Goal: Task Accomplishment & Management: Use online tool/utility

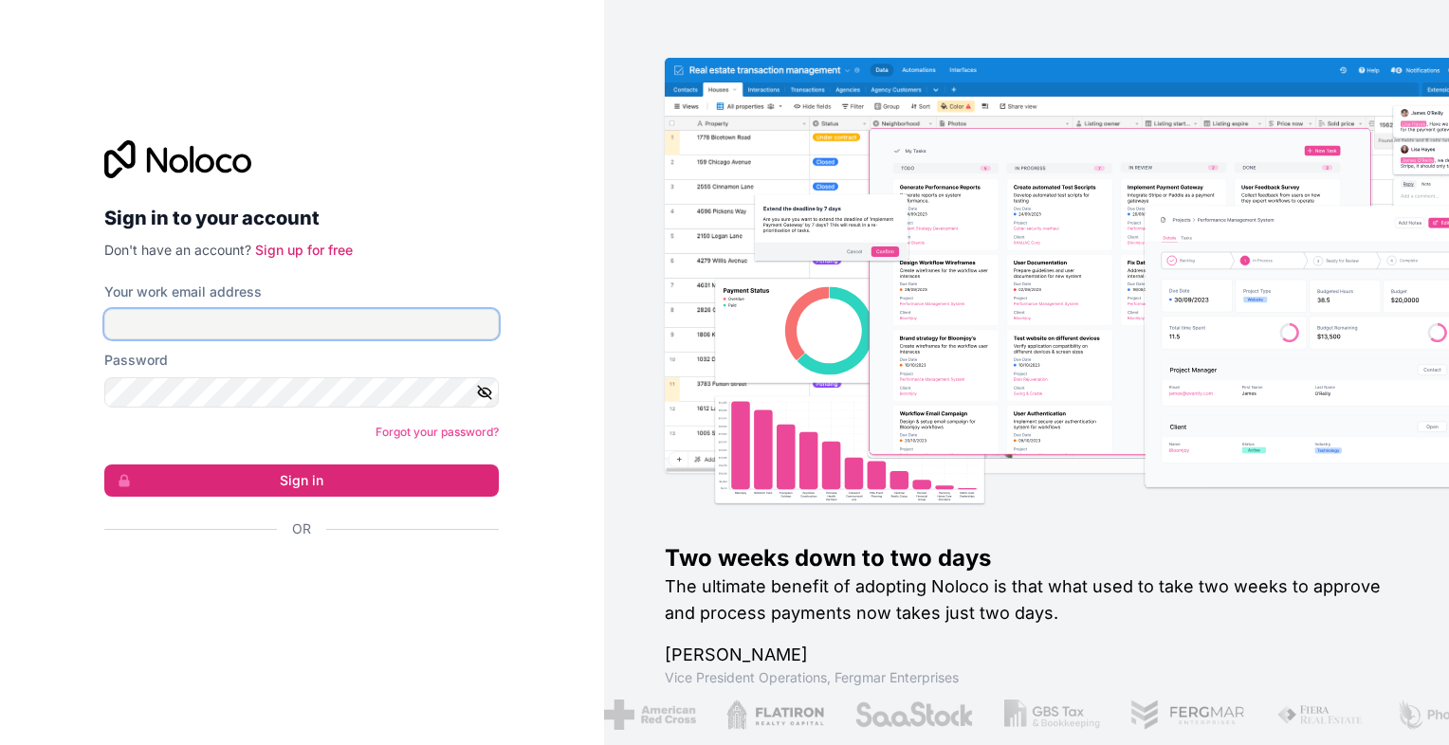
click at [286, 320] on input "Your work email address" at bounding box center [301, 324] width 394 height 30
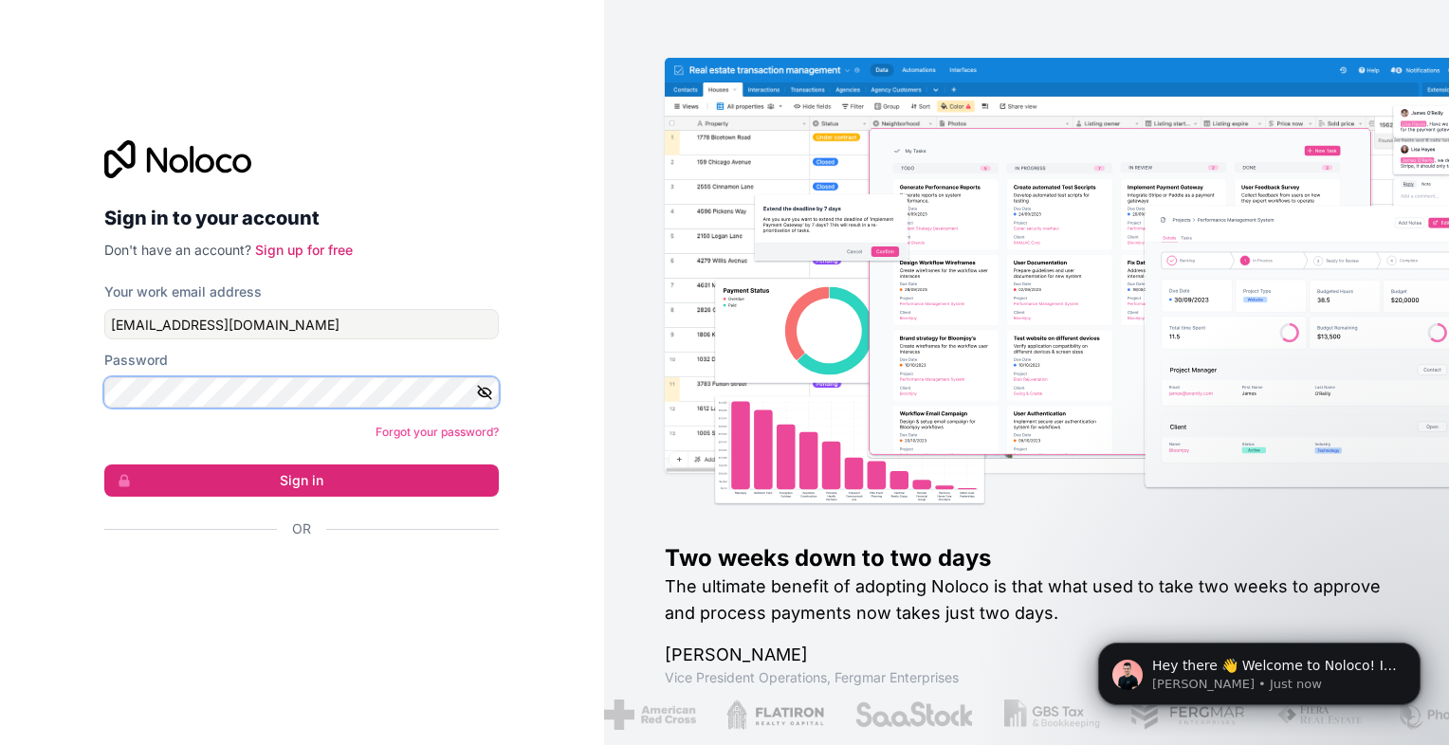
click at [104, 465] on button "Sign in" at bounding box center [301, 481] width 394 height 32
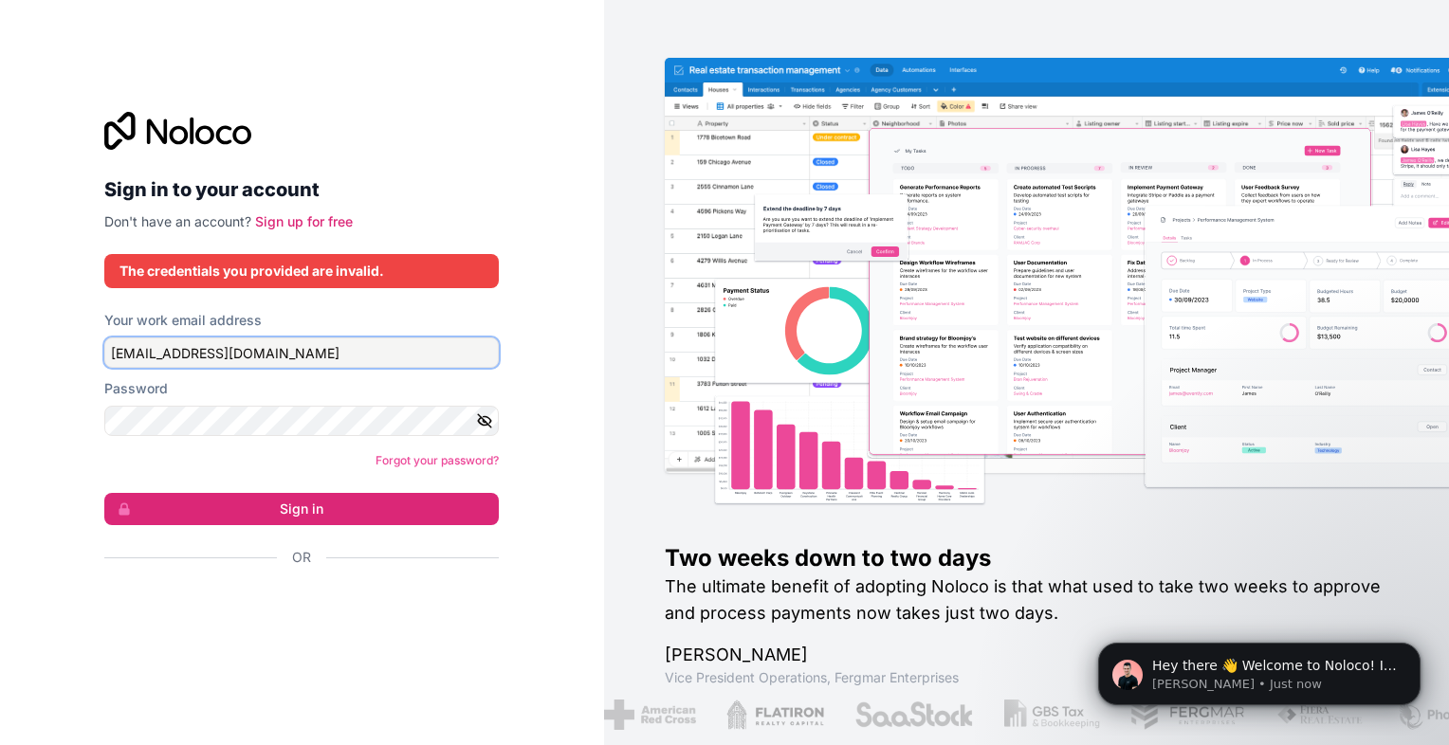
click at [218, 352] on input "[EMAIL_ADDRESS][DOMAIN_NAME]" at bounding box center [301, 353] width 394 height 30
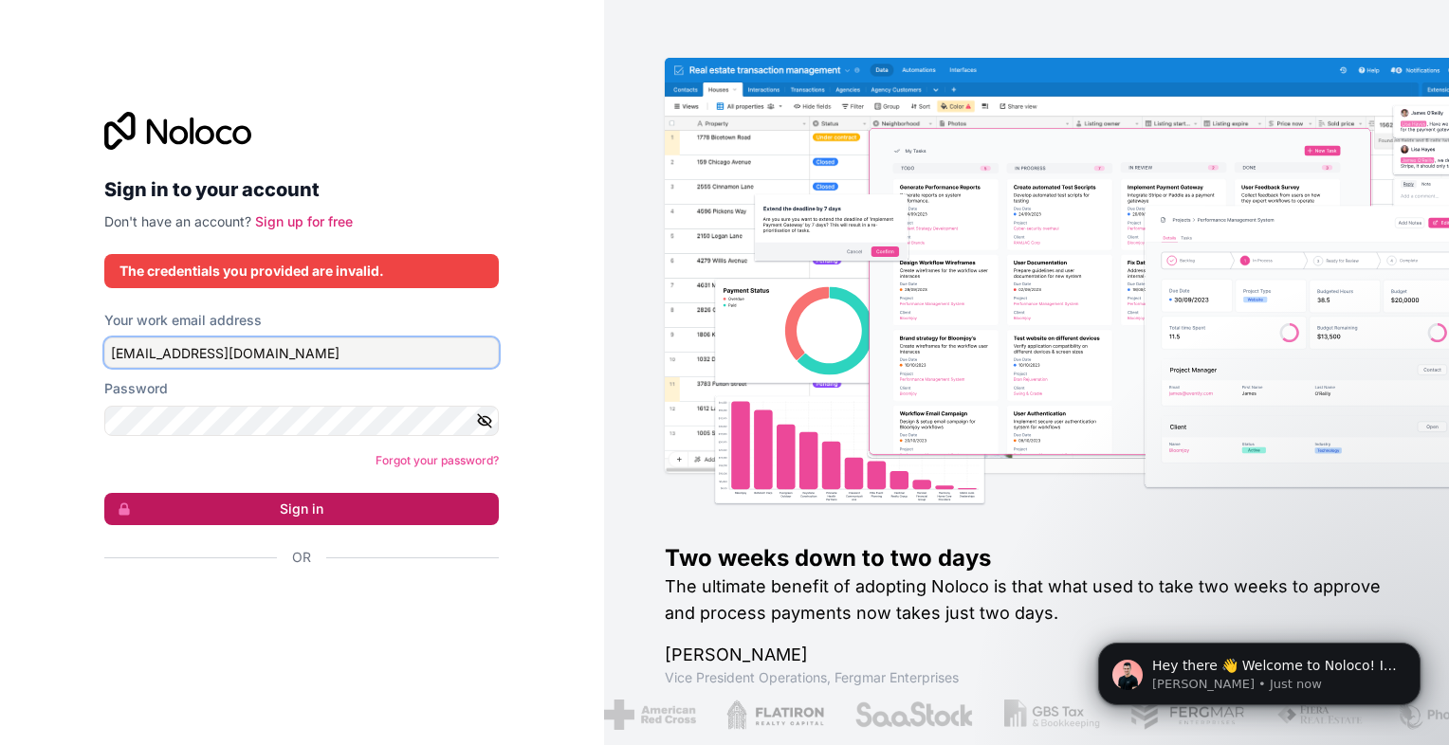
type input "[EMAIL_ADDRESS][DOMAIN_NAME]"
click at [250, 501] on button "Sign in" at bounding box center [301, 509] width 394 height 32
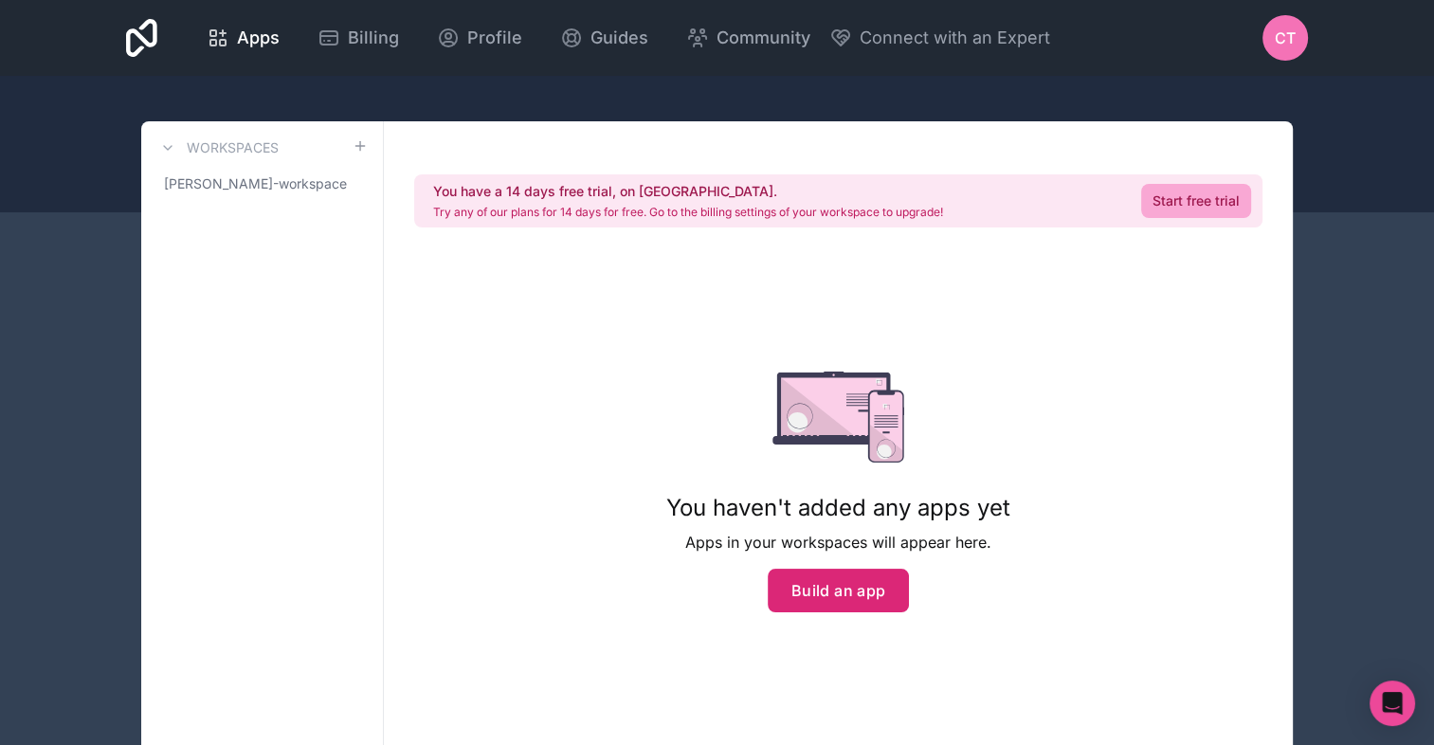
click at [808, 599] on button "Build an app" at bounding box center [839, 591] width 142 height 44
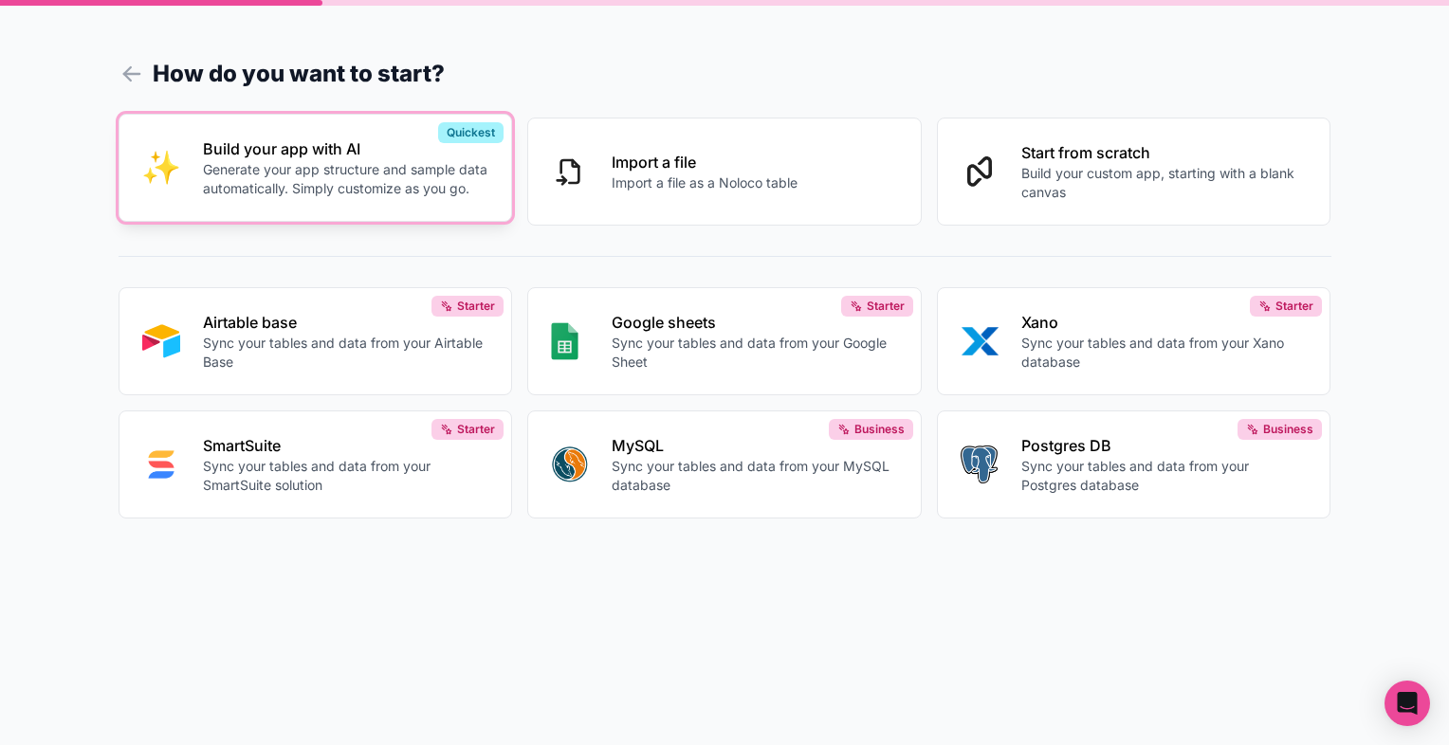
click at [432, 188] on p "Generate your app structure and sample data automatically. Simply customize as …" at bounding box center [346, 179] width 286 height 38
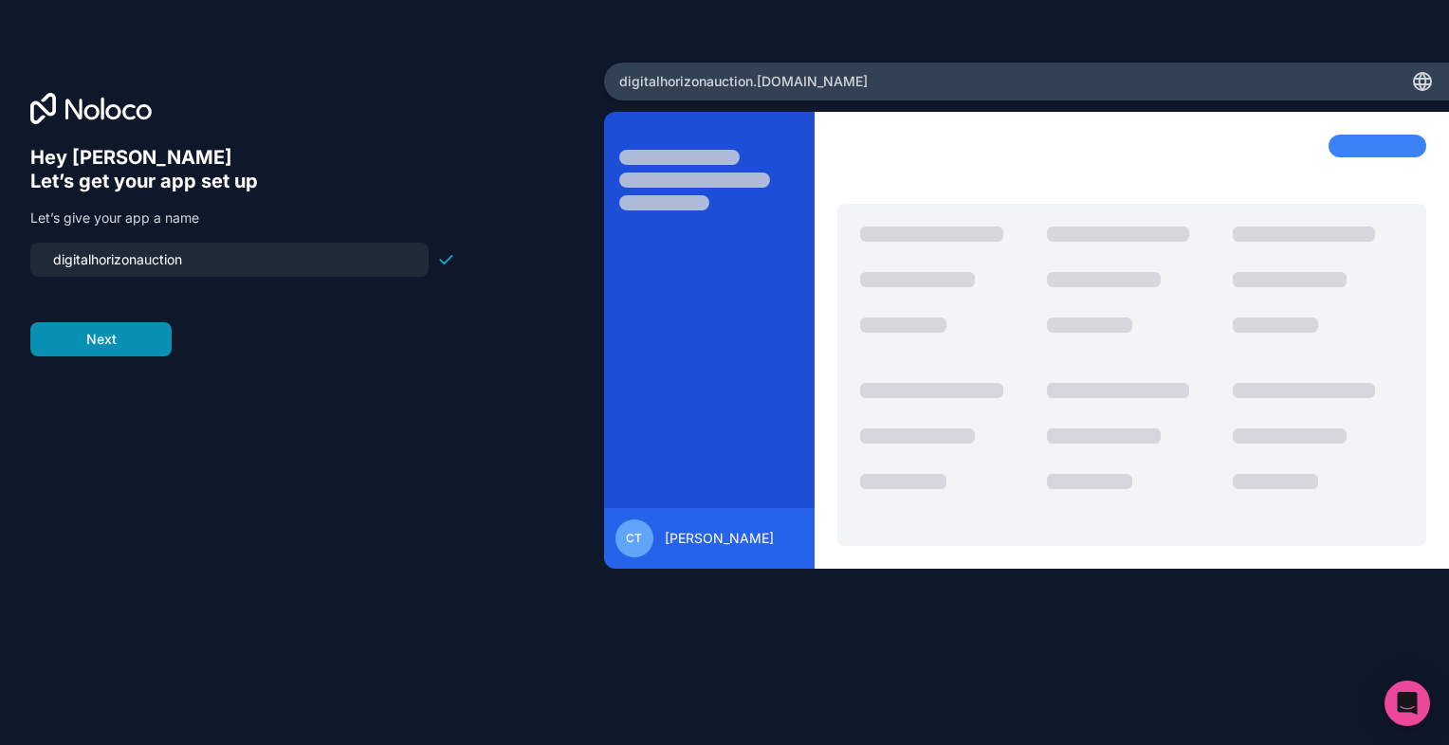
click at [152, 335] on button "Next" at bounding box center [100, 339] width 141 height 34
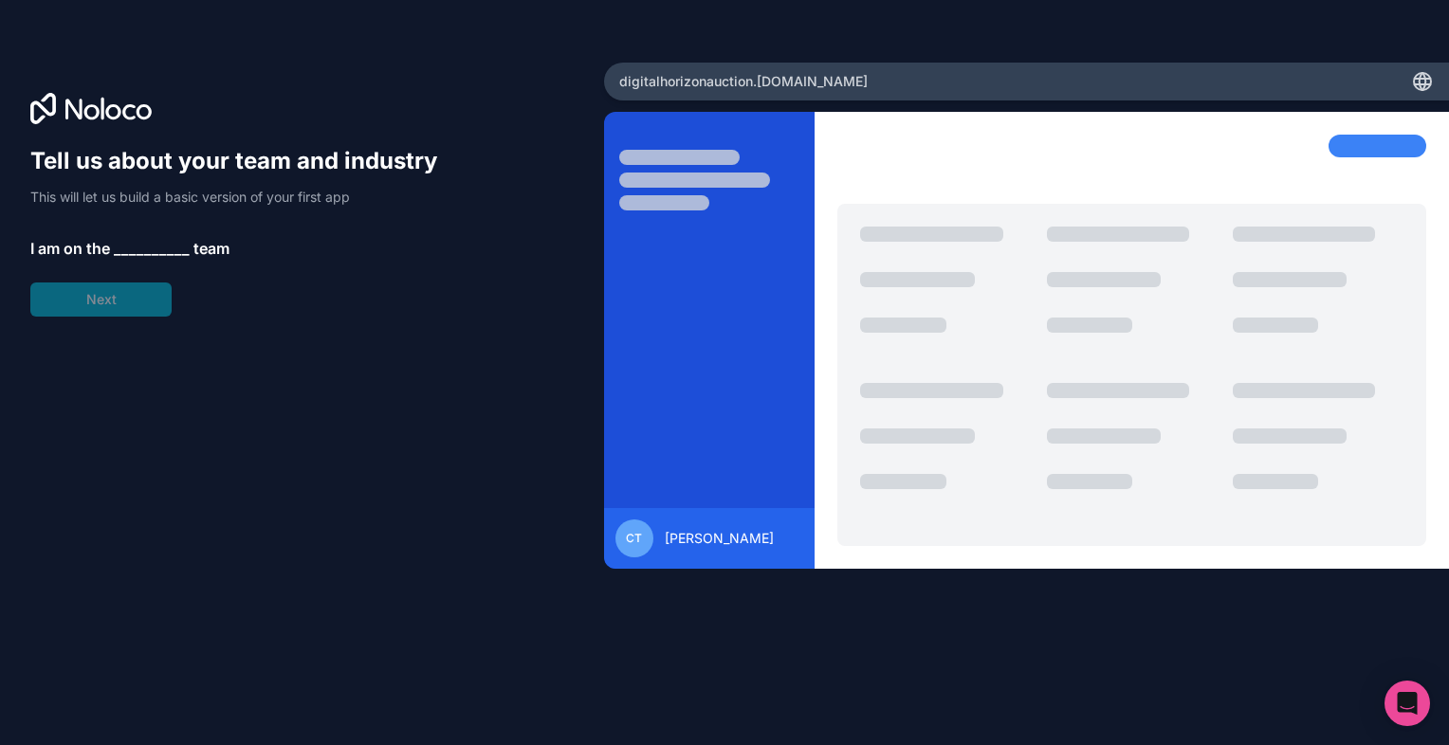
click at [155, 241] on span "__________" at bounding box center [152, 248] width 76 height 23
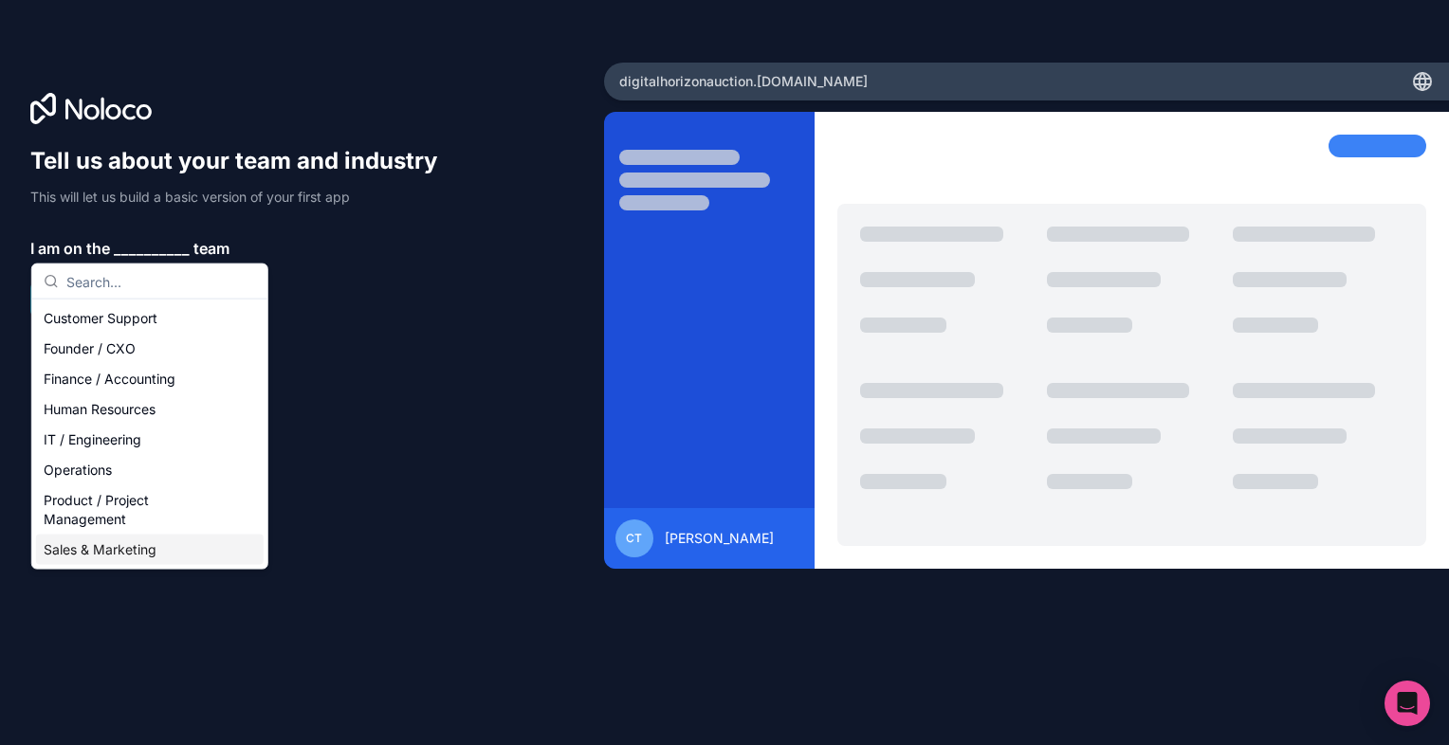
click at [141, 544] on div "Sales & Marketing" at bounding box center [150, 550] width 228 height 30
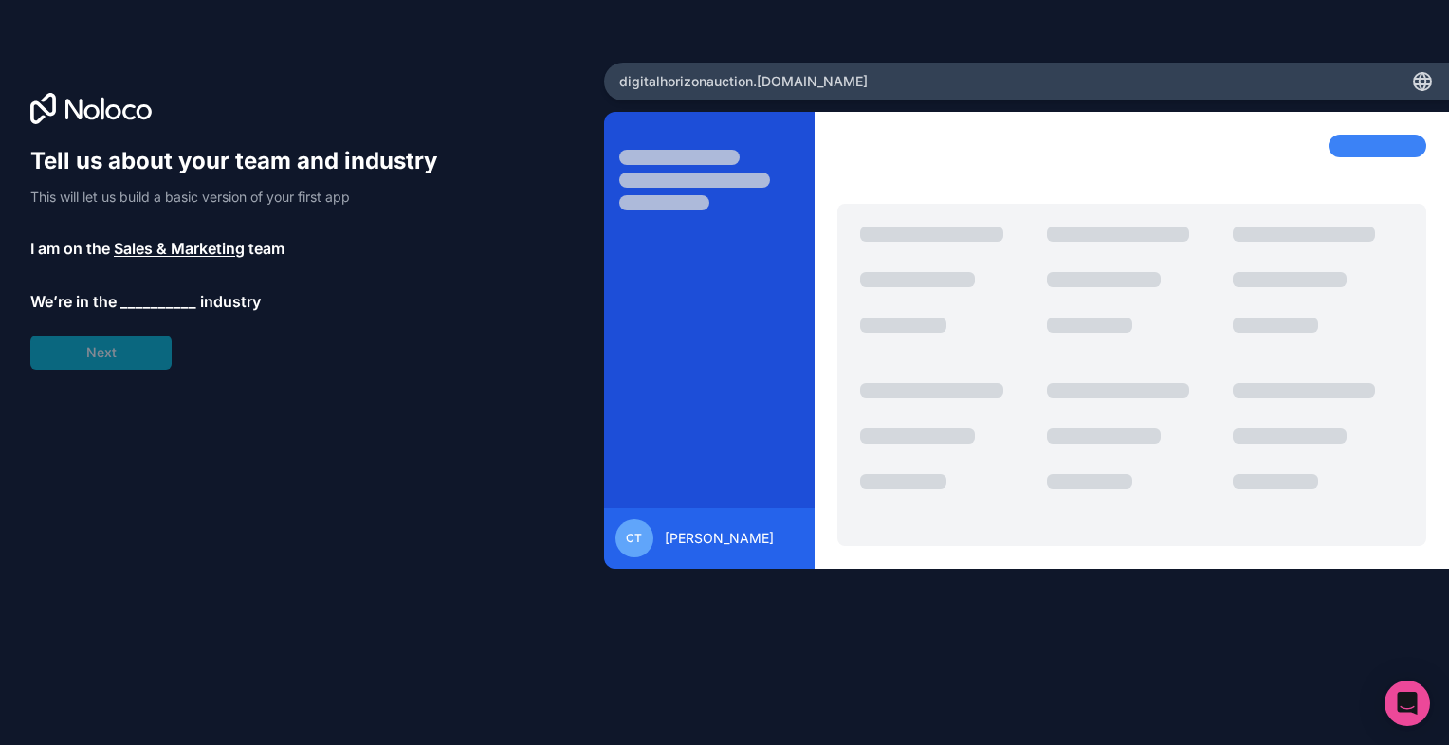
click at [256, 244] on span "team" at bounding box center [266, 248] width 36 height 23
click at [249, 244] on span "team" at bounding box center [266, 248] width 36 height 23
click at [229, 244] on span "Sales & Marketing" at bounding box center [179, 248] width 131 height 23
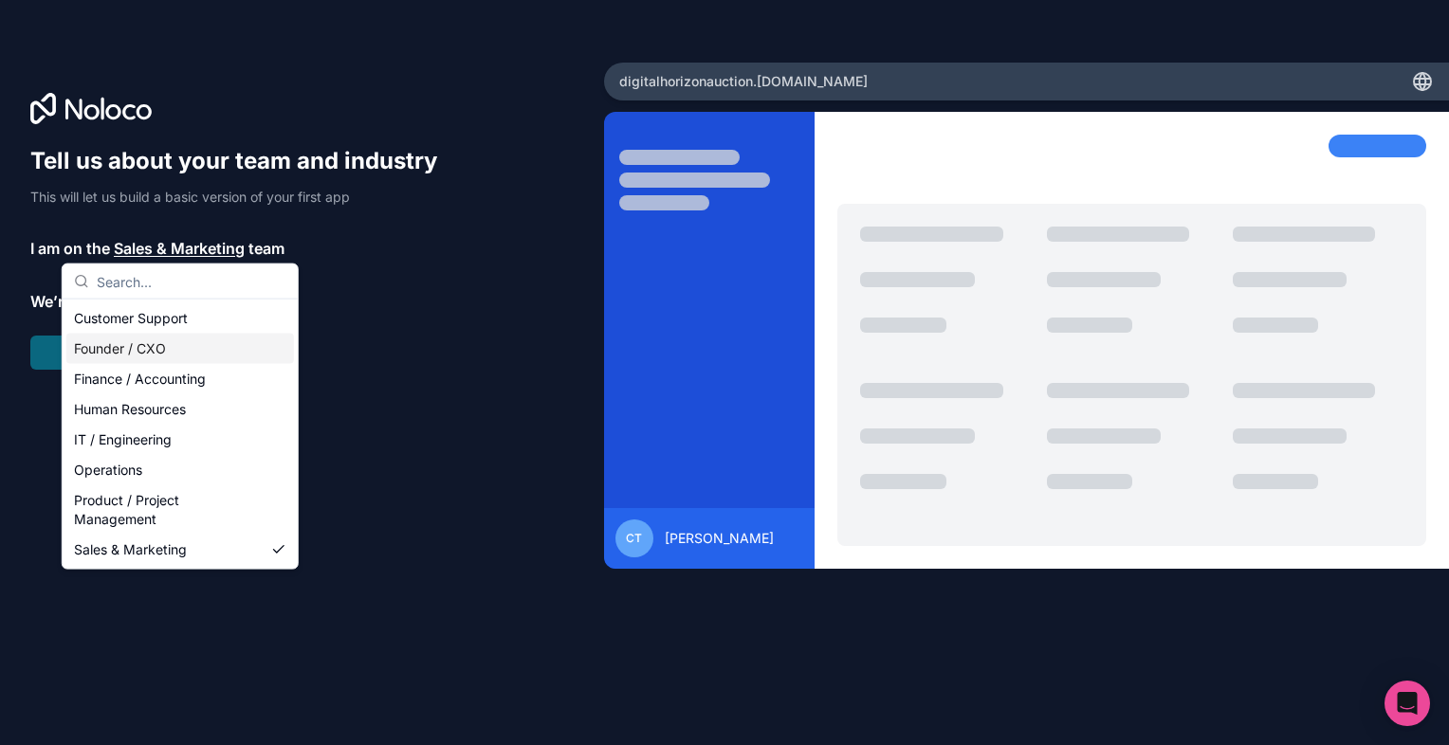
click at [179, 346] on div "Founder / CXO" at bounding box center [180, 349] width 228 height 30
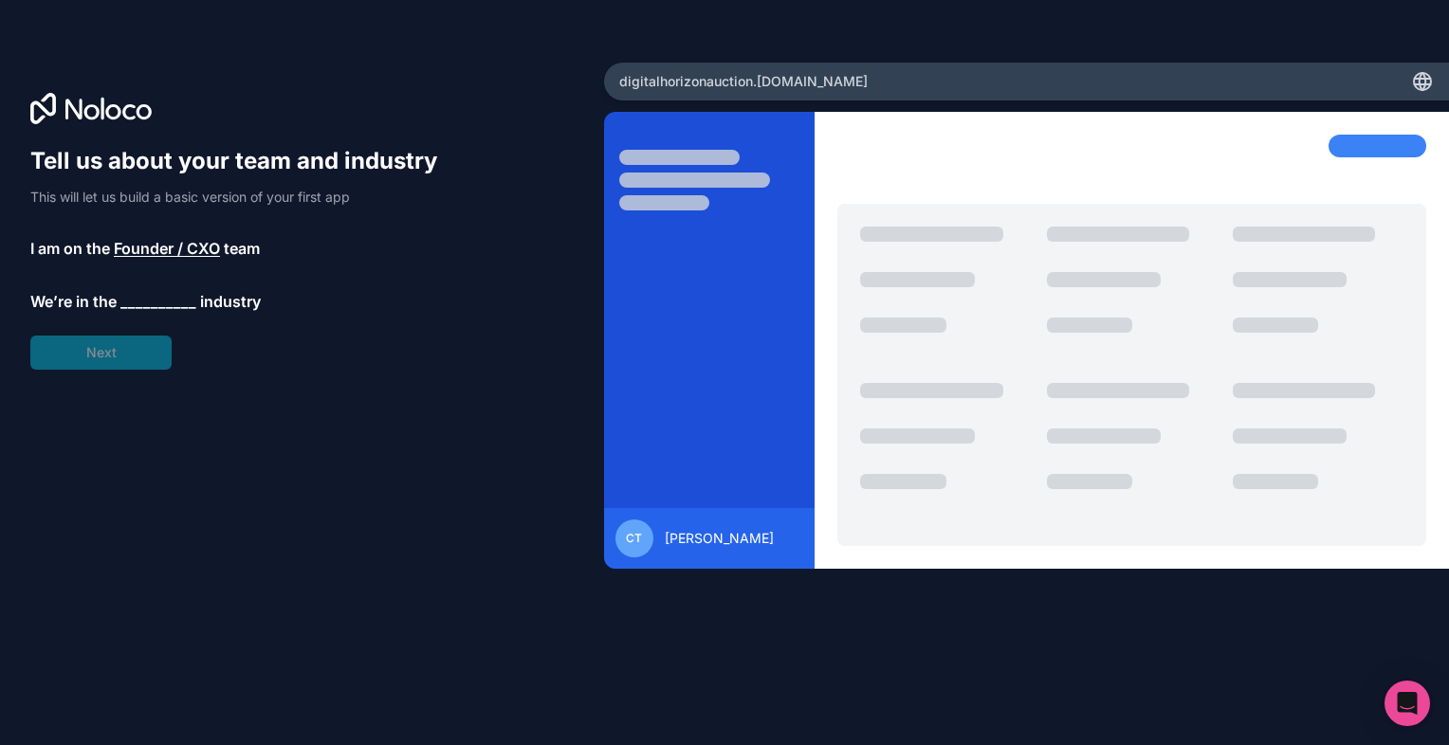
click at [153, 291] on span "__________" at bounding box center [158, 301] width 76 height 23
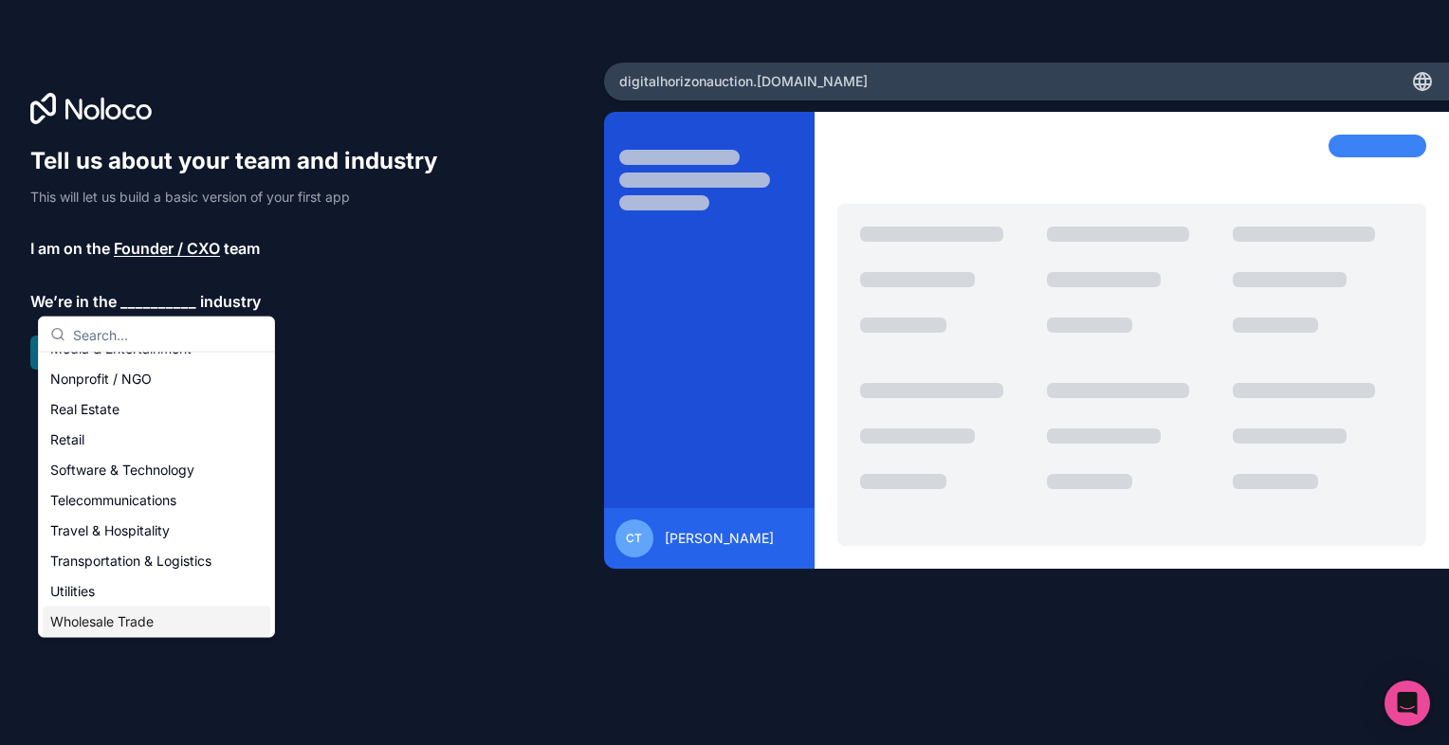
scroll to position [387, 0]
click at [105, 621] on div "Others" at bounding box center [157, 622] width 228 height 30
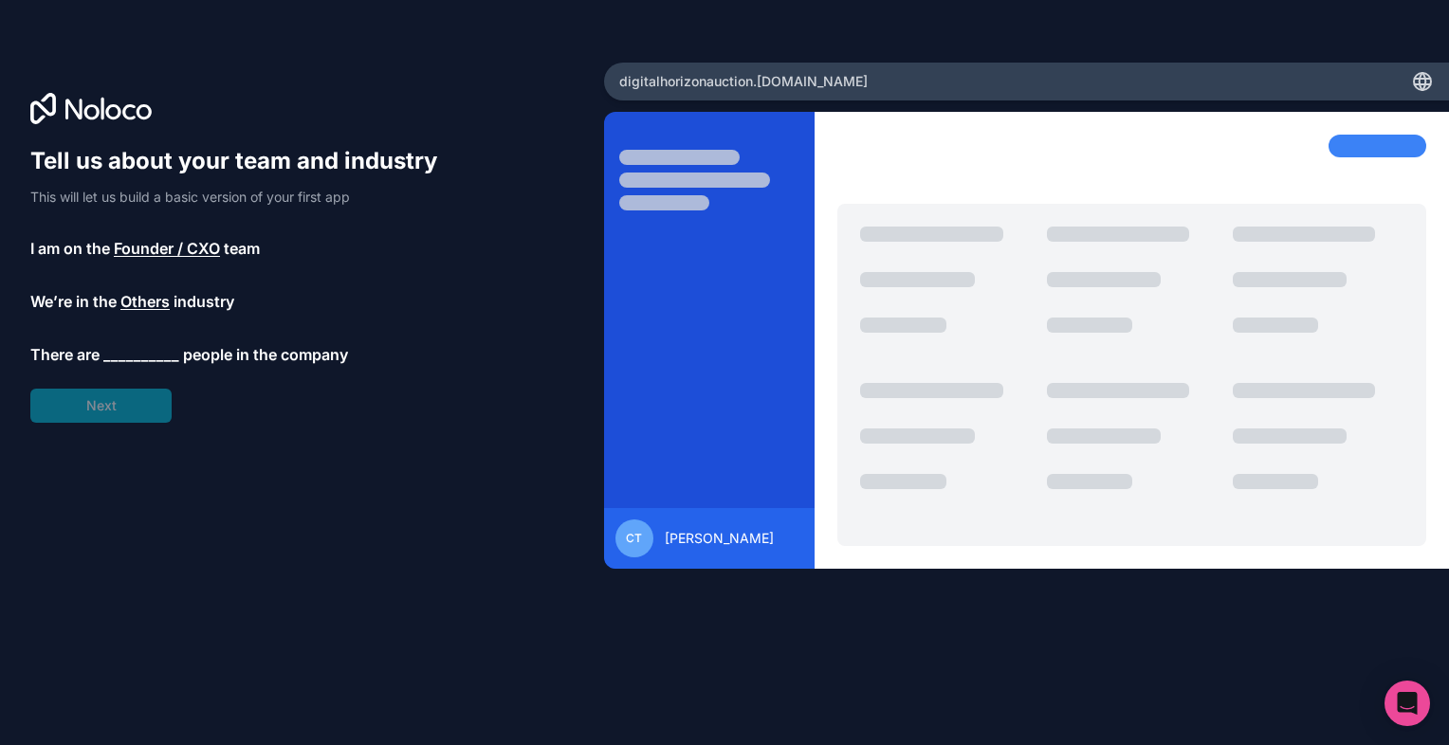
click at [143, 345] on span "__________" at bounding box center [141, 354] width 76 height 23
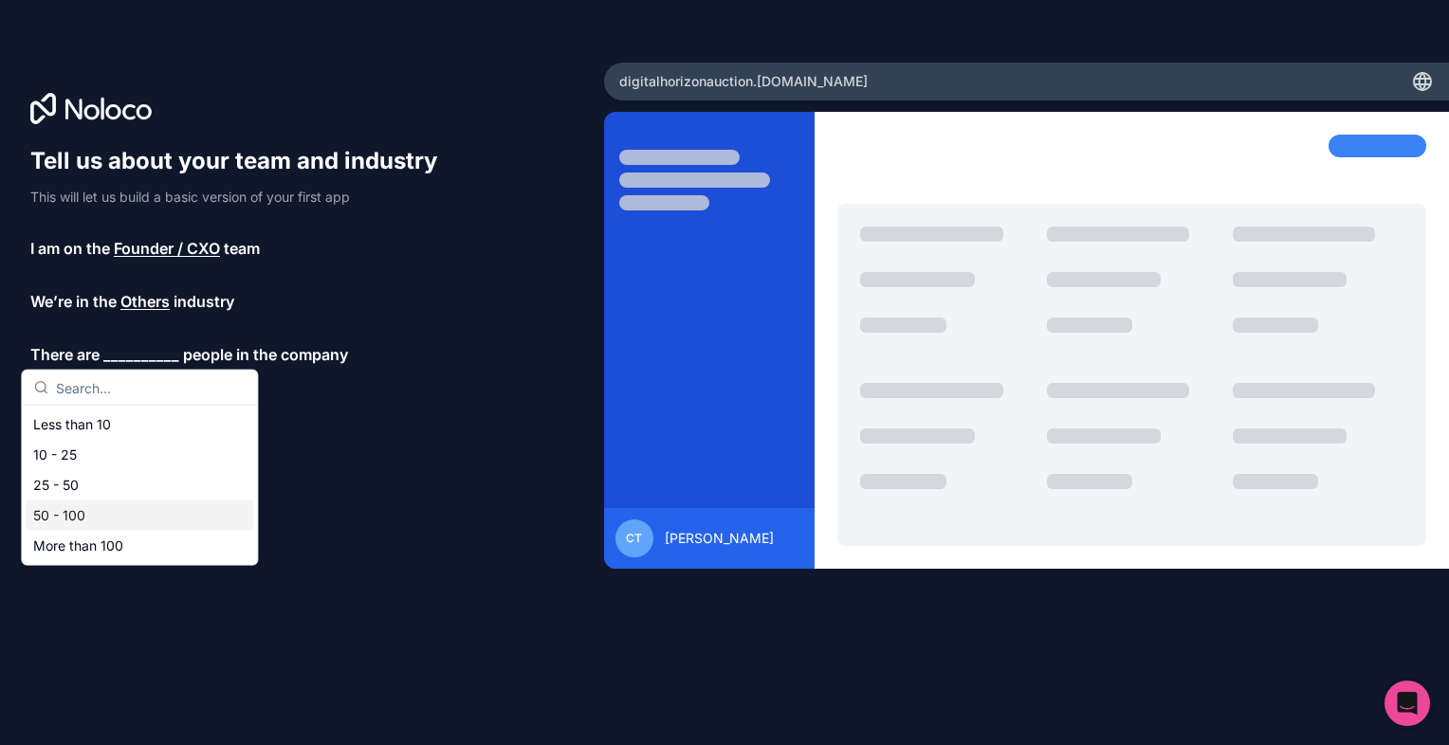
click at [125, 524] on div "50 - 100" at bounding box center [140, 516] width 228 height 30
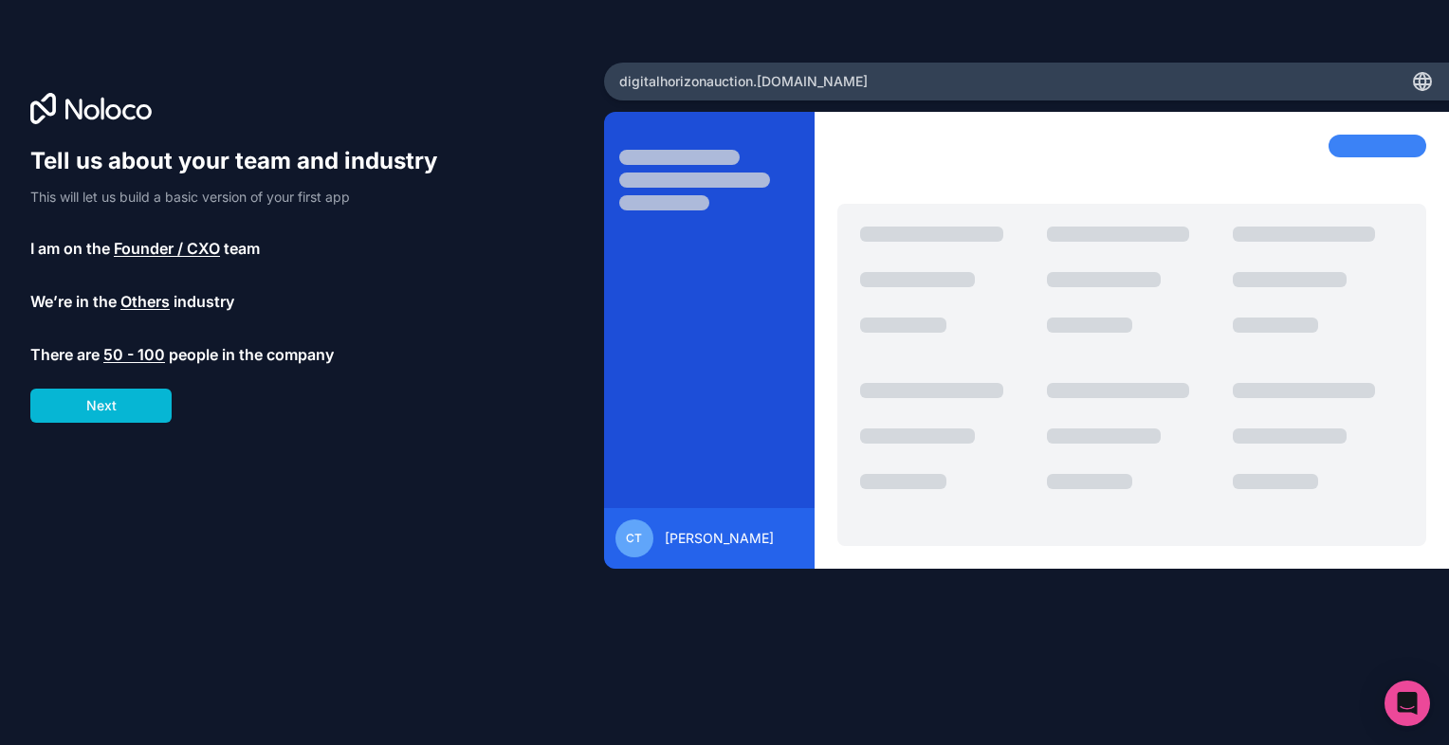
click at [146, 343] on span "50 - 100" at bounding box center [134, 354] width 62 height 23
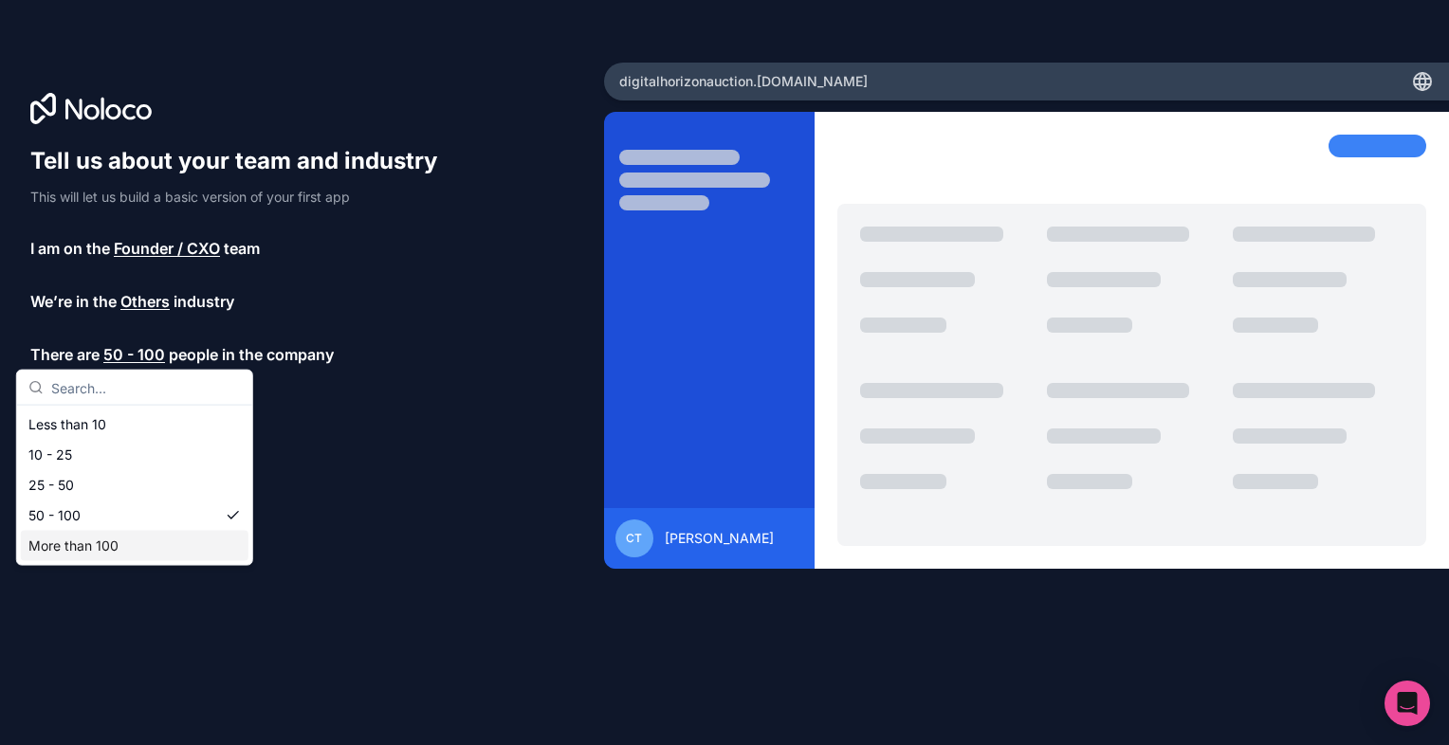
click at [117, 540] on div "More than 100" at bounding box center [135, 546] width 228 height 30
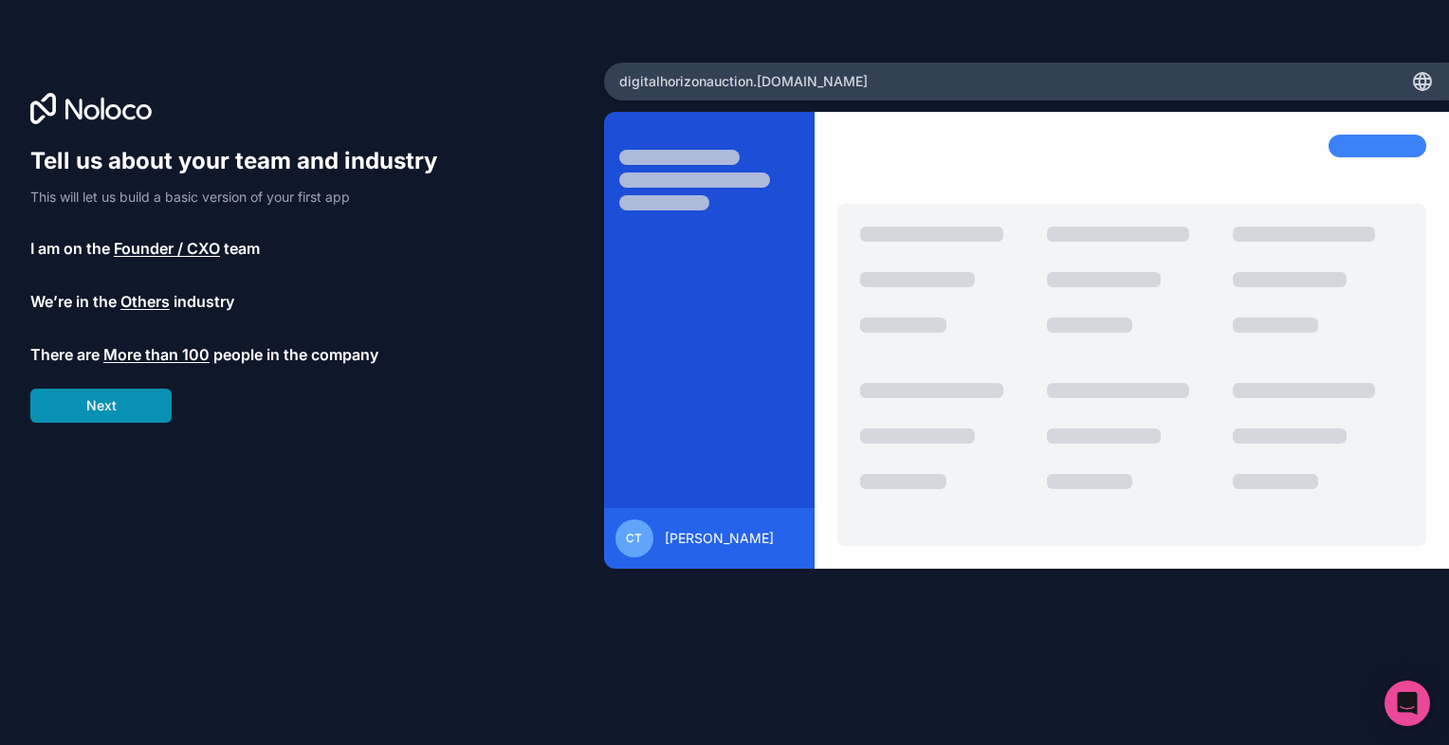
click at [150, 408] on button "Next" at bounding box center [100, 406] width 141 height 34
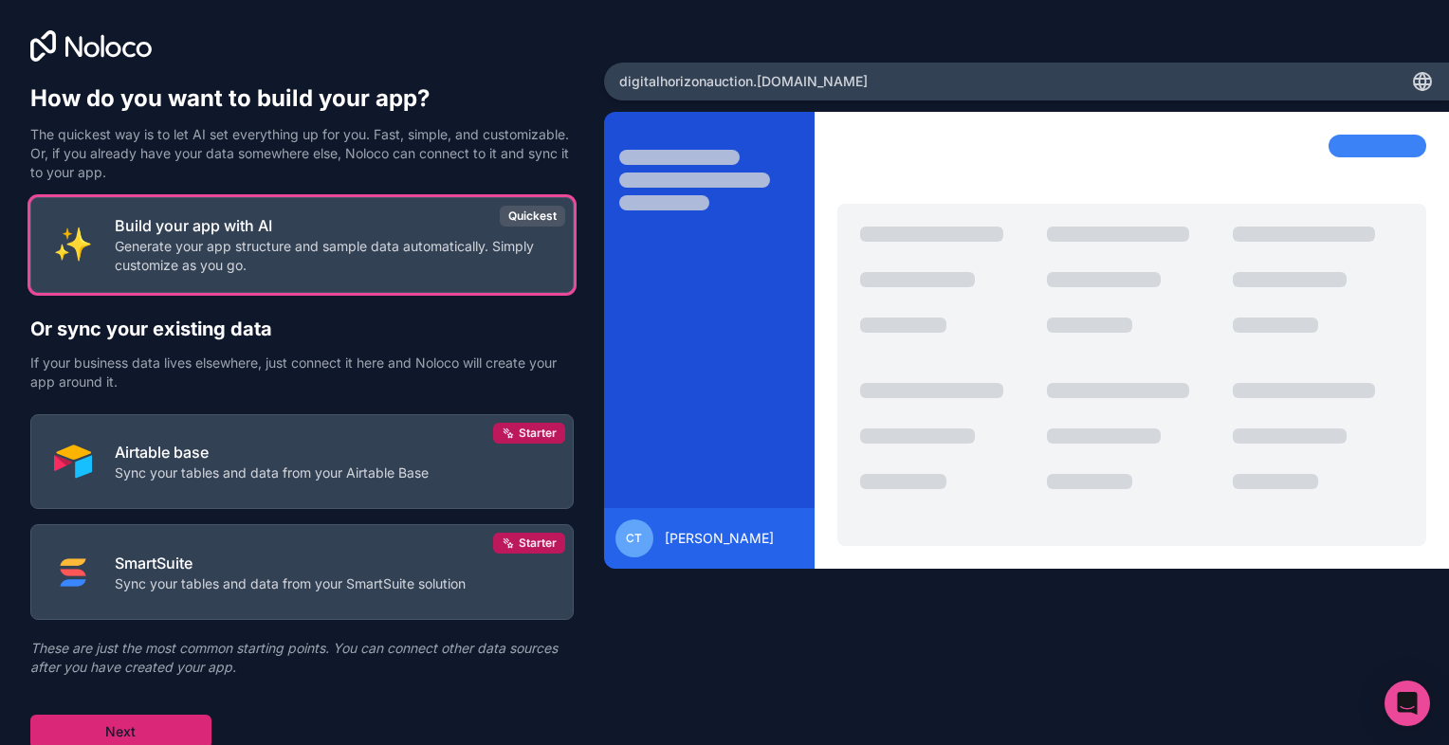
click at [158, 739] on button "Next" at bounding box center [120, 732] width 181 height 34
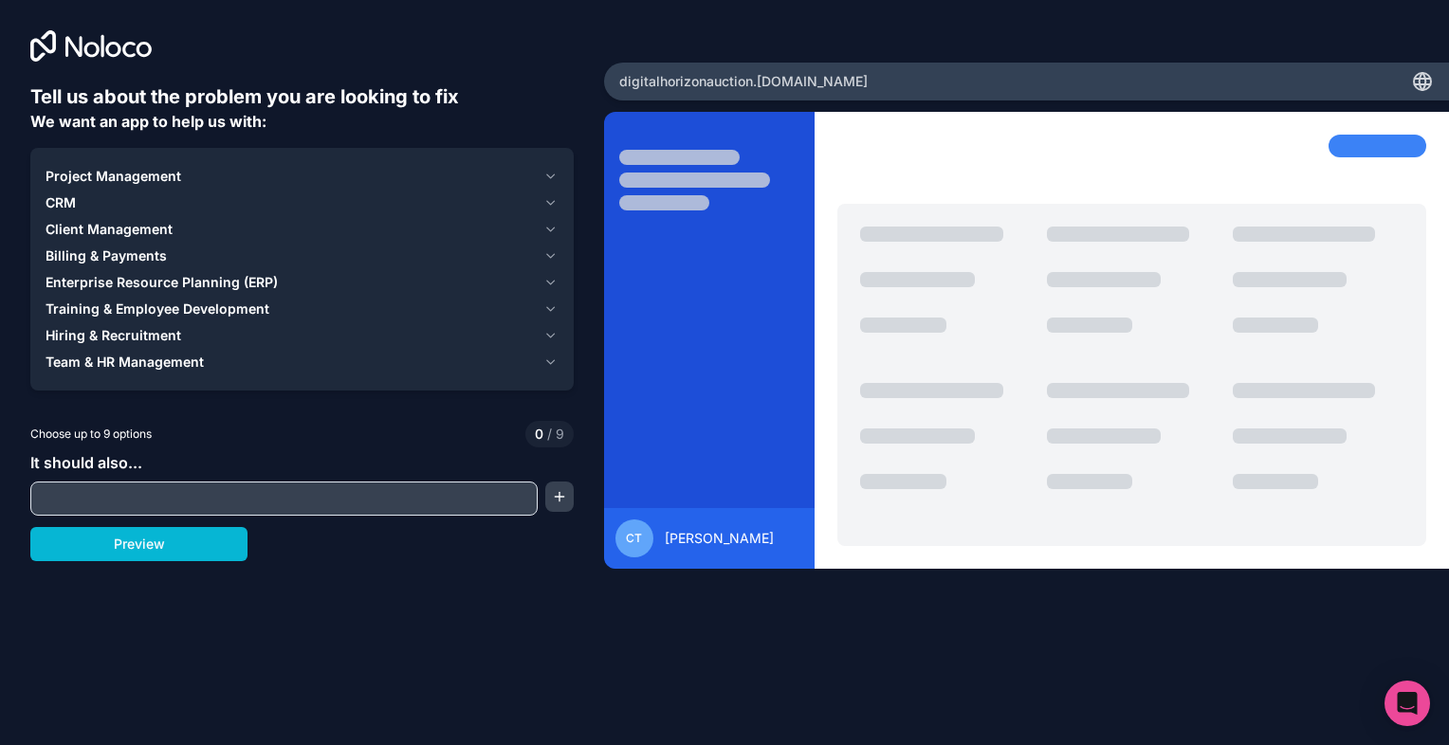
click at [547, 176] on icon "button" at bounding box center [550, 176] width 14 height 15
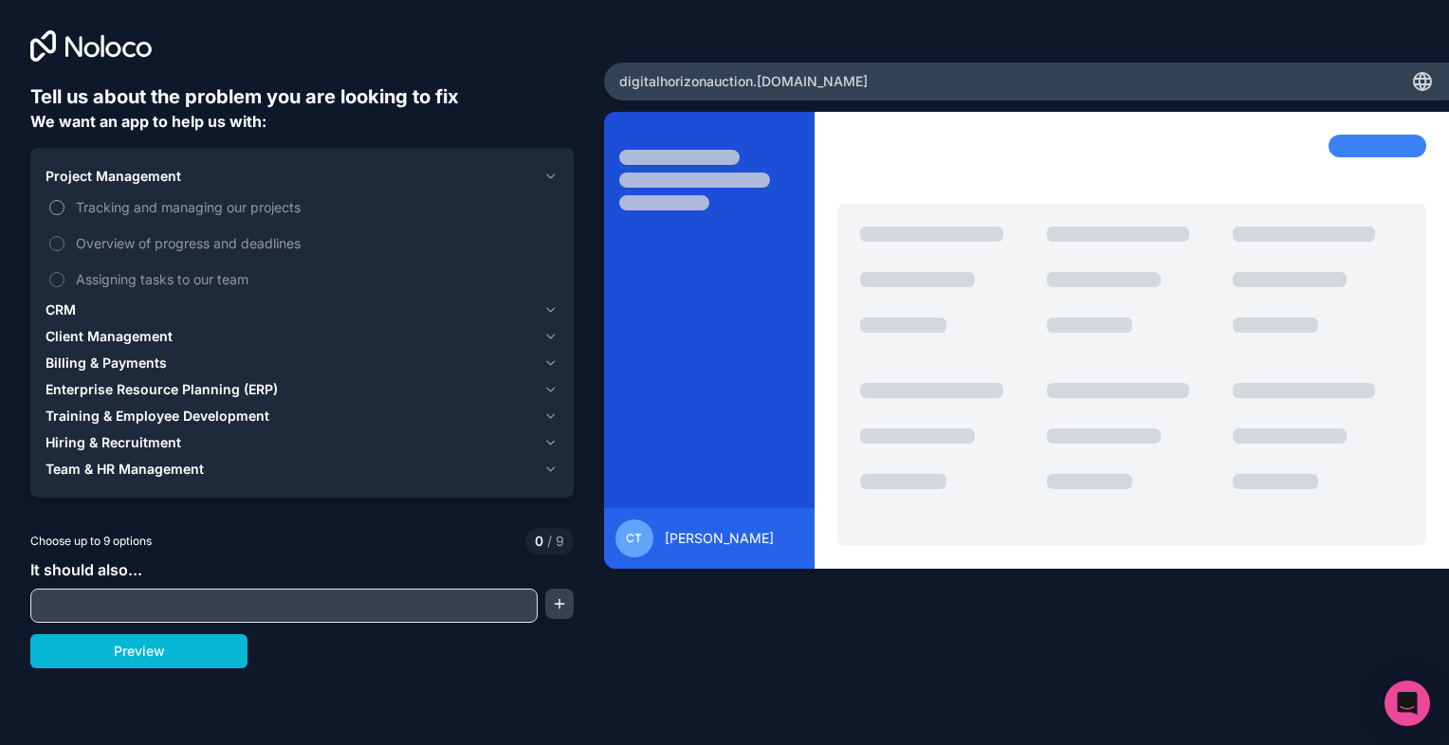
click at [60, 204] on button "Tracking and managing our projects" at bounding box center [56, 207] width 15 height 15
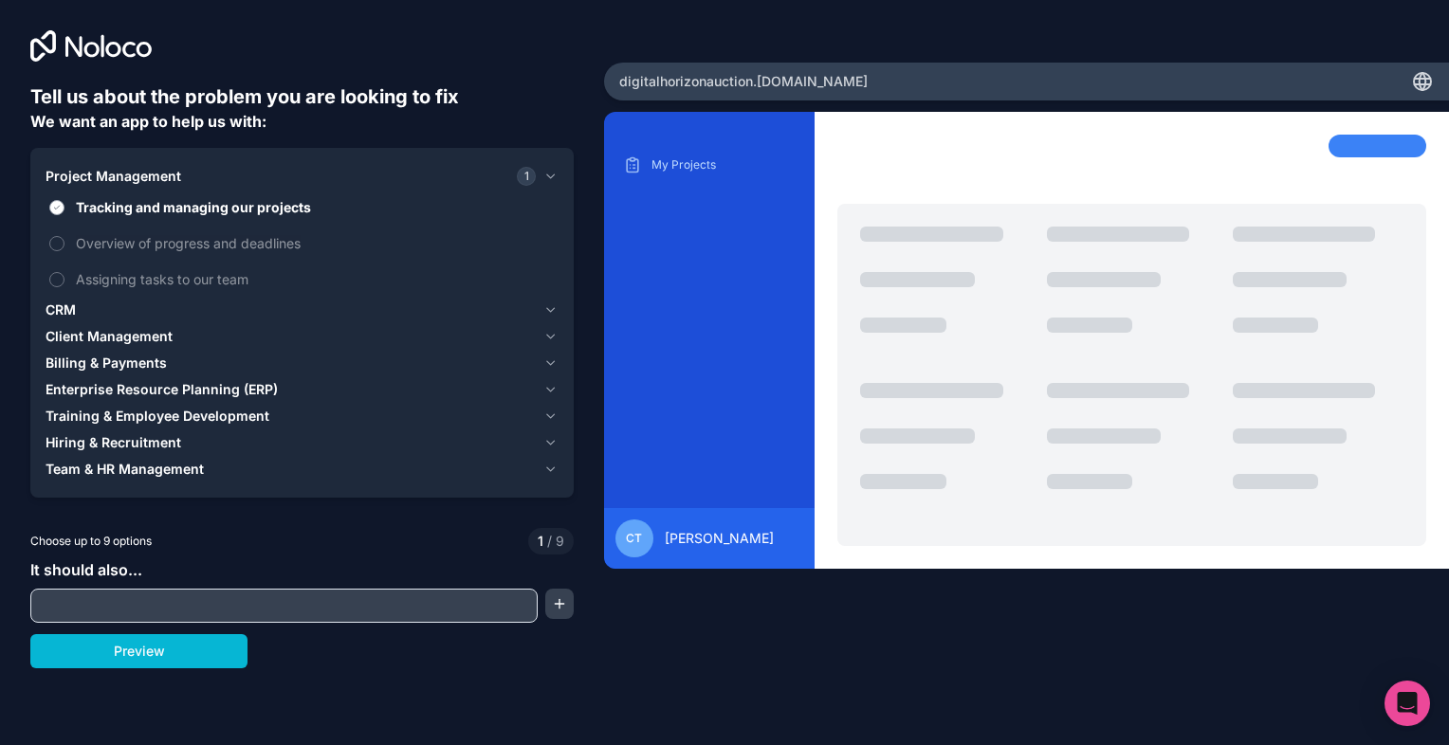
click at [60, 204] on button "Tracking and managing our projects" at bounding box center [56, 207] width 15 height 15
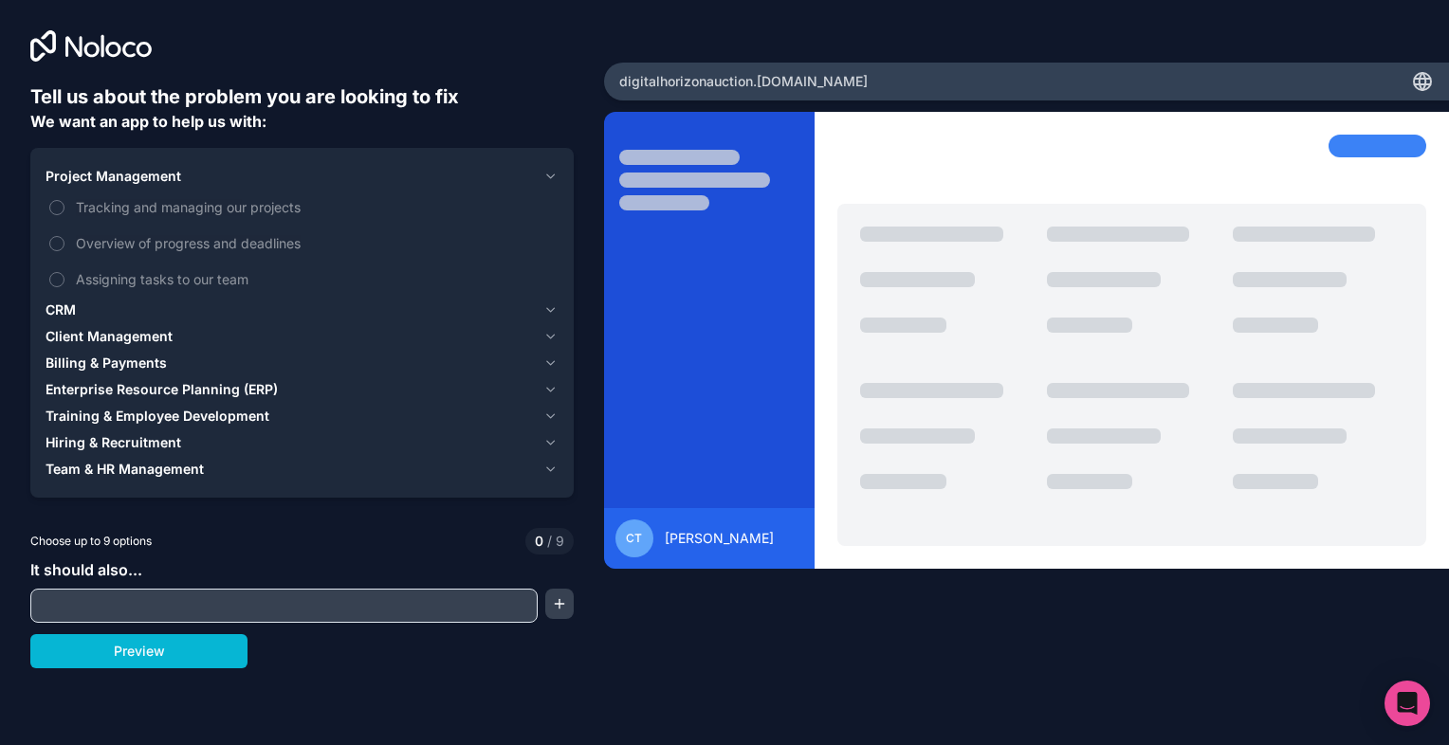
click at [552, 337] on icon "button" at bounding box center [551, 337] width 8 height 4
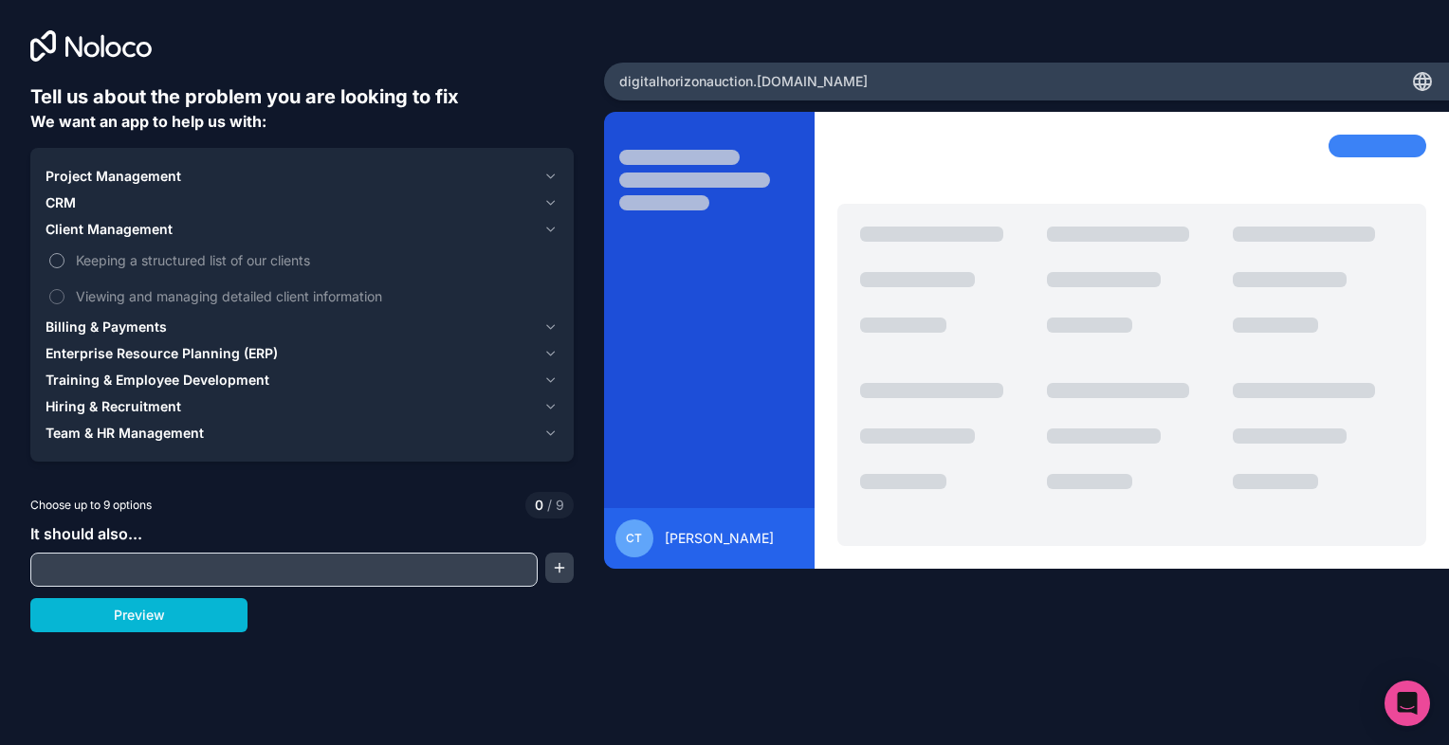
click at [61, 257] on button "Keeping a structured list of our clients" at bounding box center [56, 260] width 15 height 15
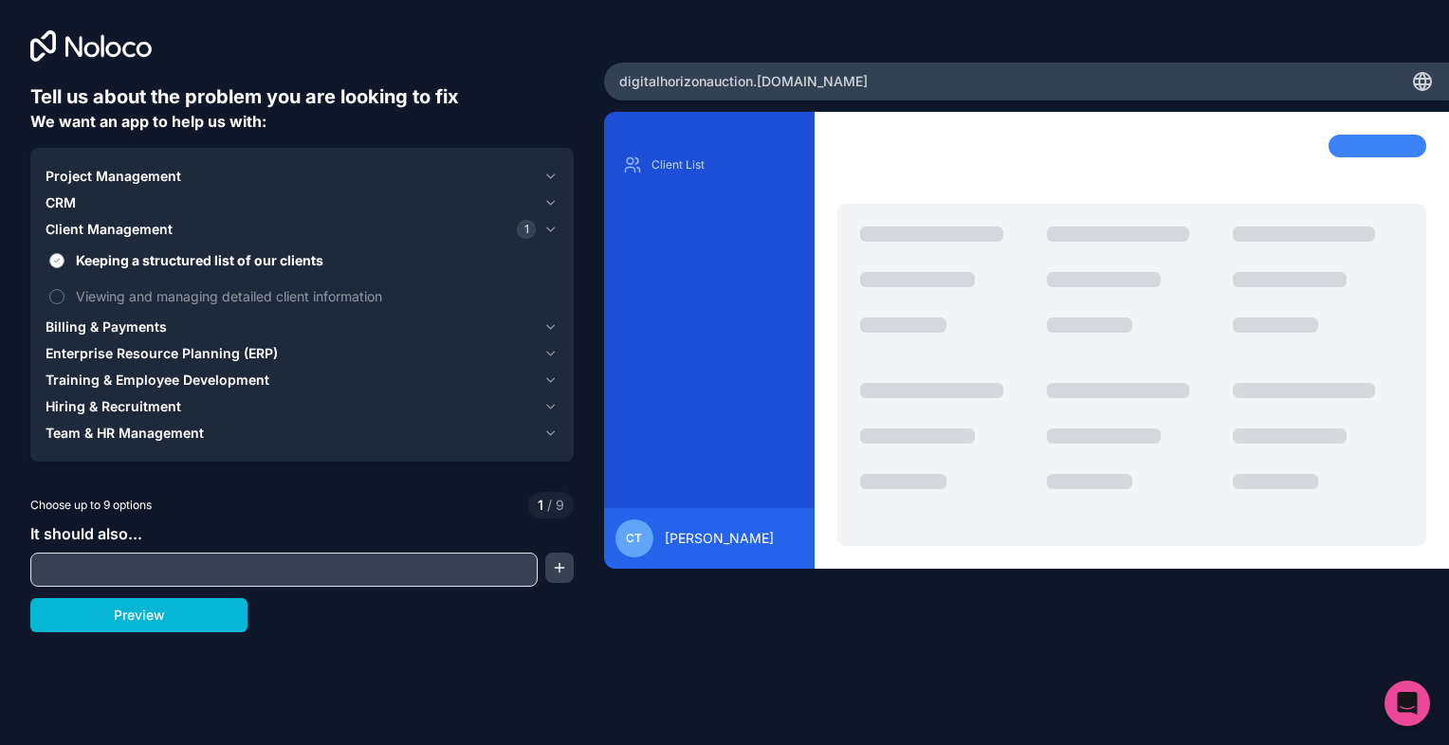
click at [61, 257] on button "Keeping a structured list of our clients" at bounding box center [56, 260] width 15 height 15
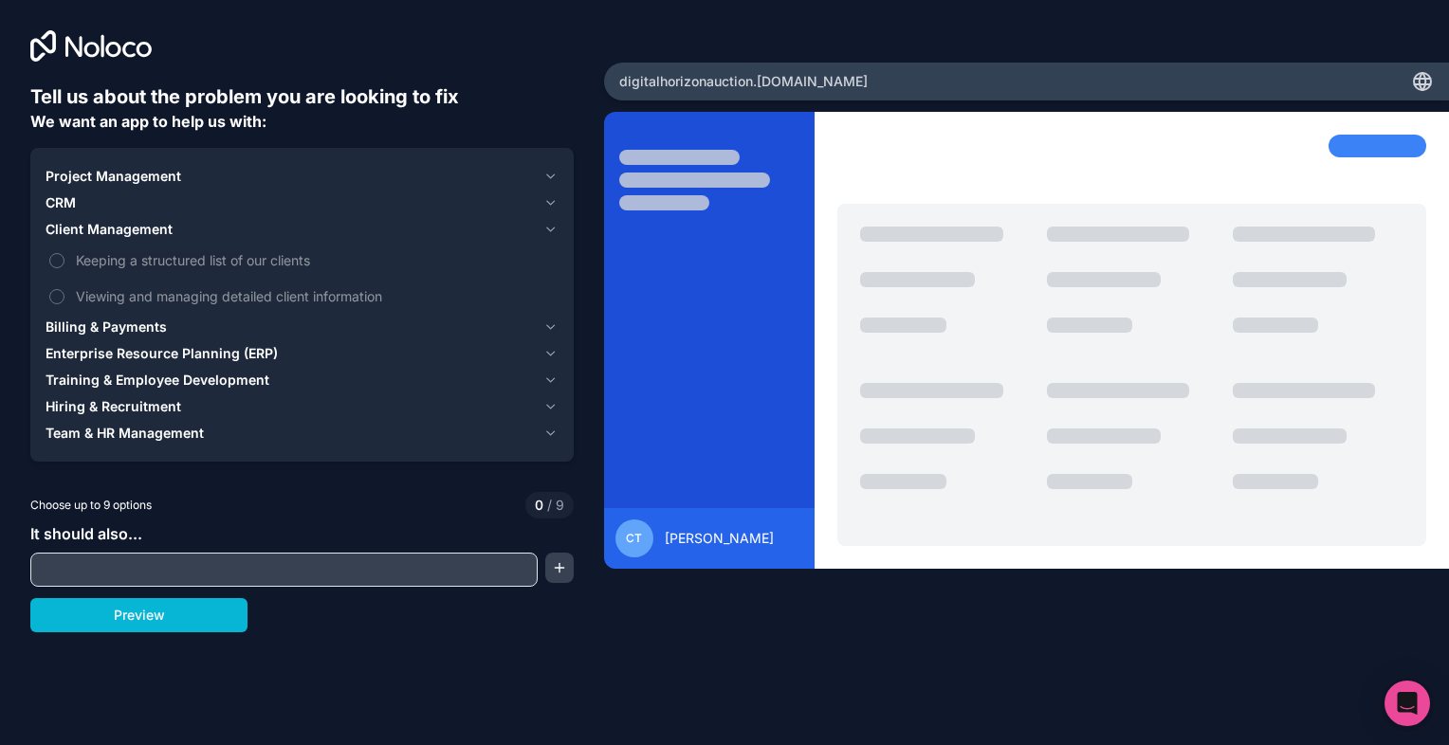
click at [163, 563] on input "text" at bounding box center [284, 570] width 498 height 27
click at [137, 612] on button "Preview" at bounding box center [138, 615] width 217 height 34
click at [55, 250] on label "Keeping a structured list of our clients" at bounding box center [302, 260] width 513 height 35
click at [55, 253] on button "Keeping a structured list of our clients" at bounding box center [56, 260] width 15 height 15
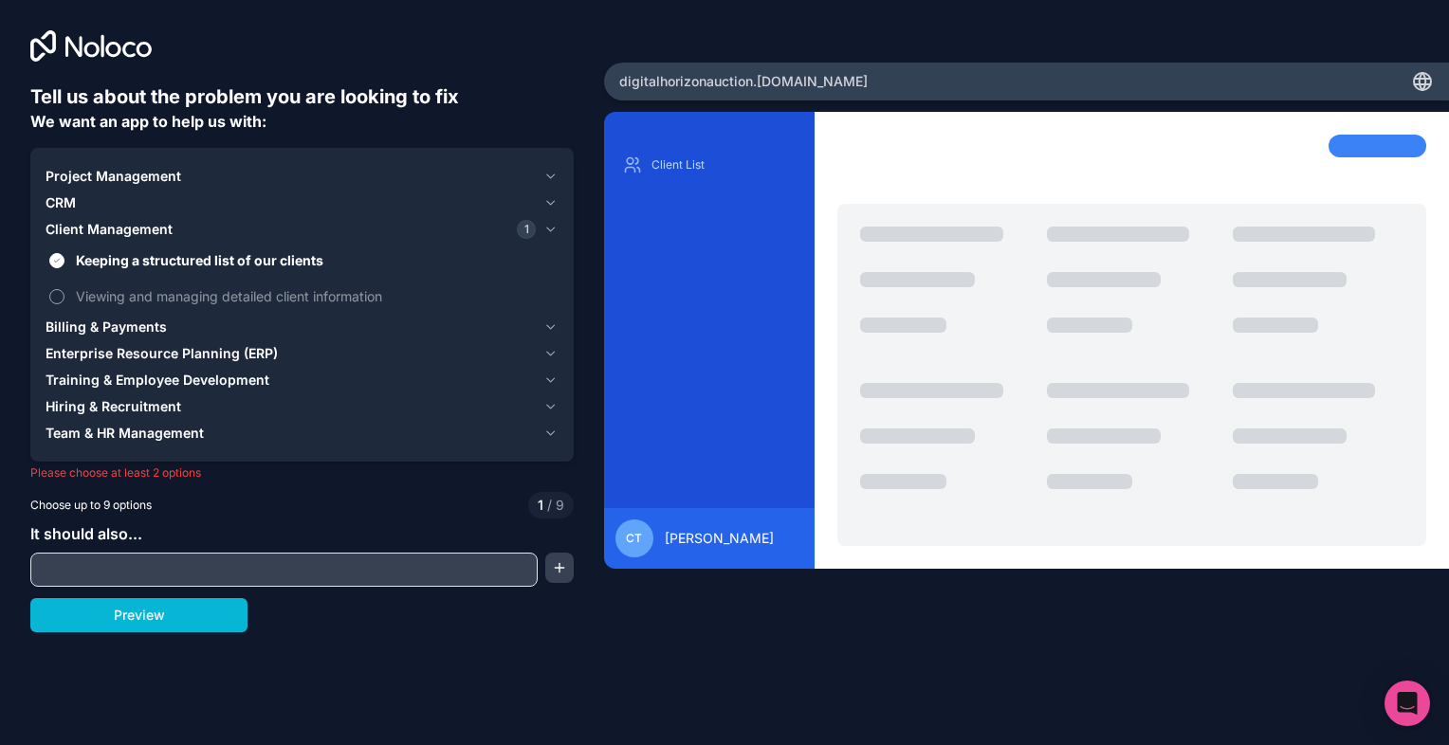
click at [104, 311] on label "Viewing and managing detailed client information" at bounding box center [302, 296] width 513 height 35
click at [64, 304] on button "Viewing and managing detailed client information" at bounding box center [56, 296] width 15 height 15
click at [99, 328] on span "Billing & Payments" at bounding box center [106, 327] width 121 height 19
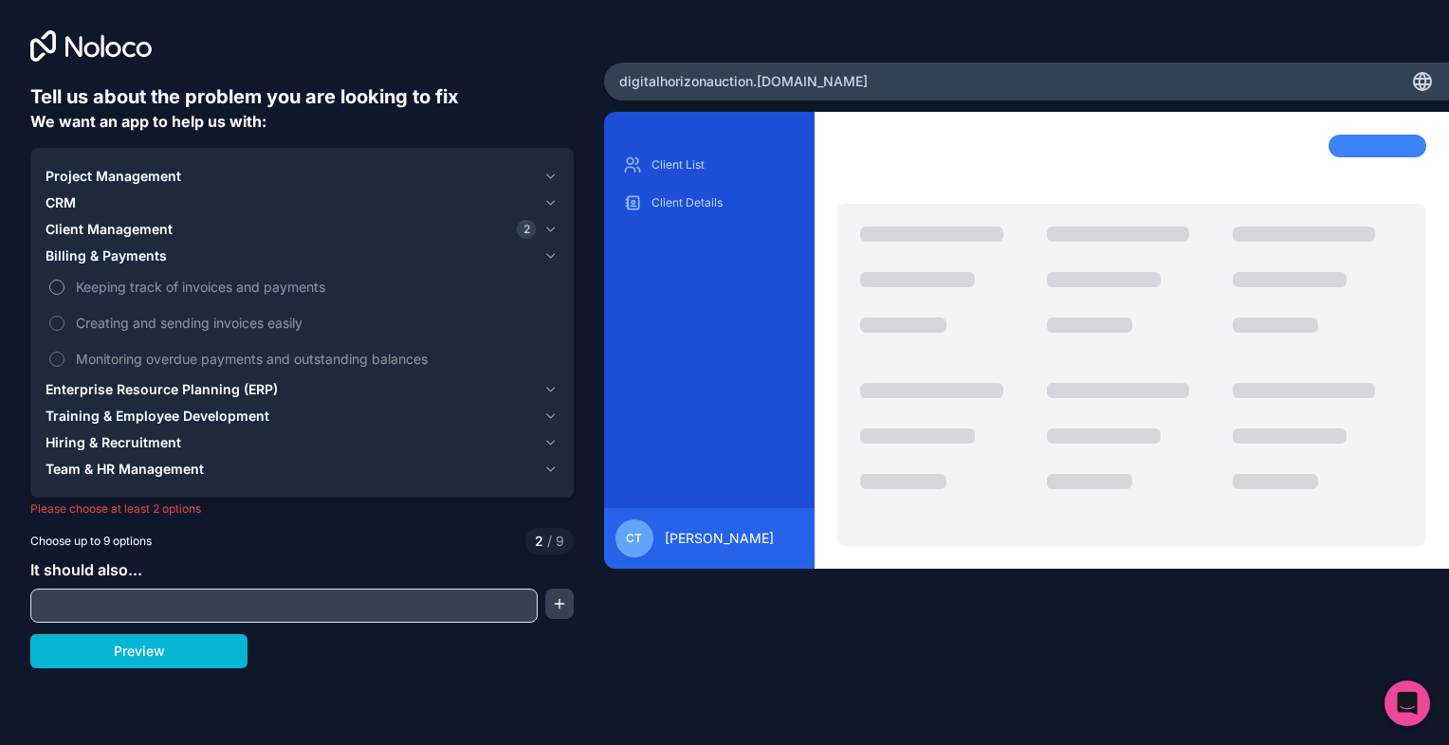
click at [58, 284] on button "Keeping track of invoices and payments" at bounding box center [56, 287] width 15 height 15
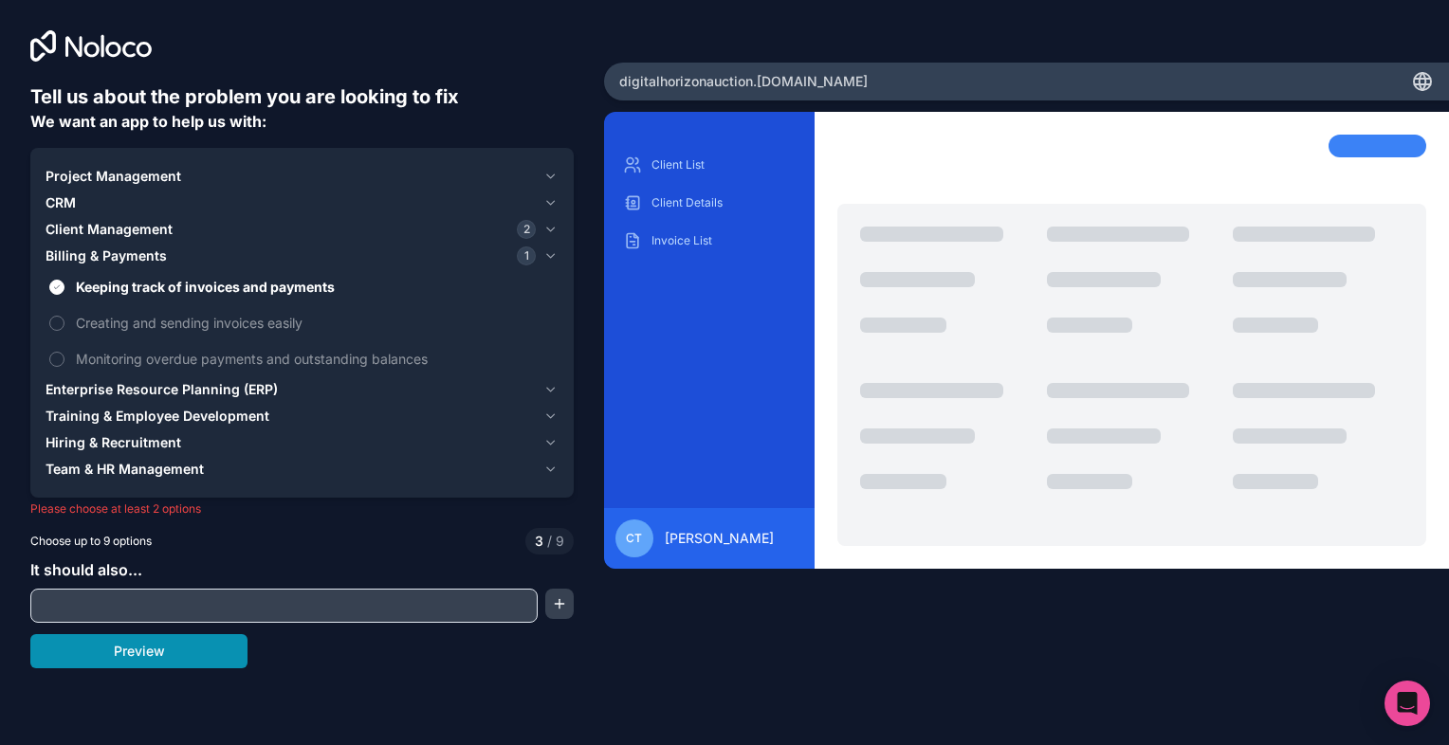
click at [122, 638] on button "Preview" at bounding box center [138, 651] width 217 height 34
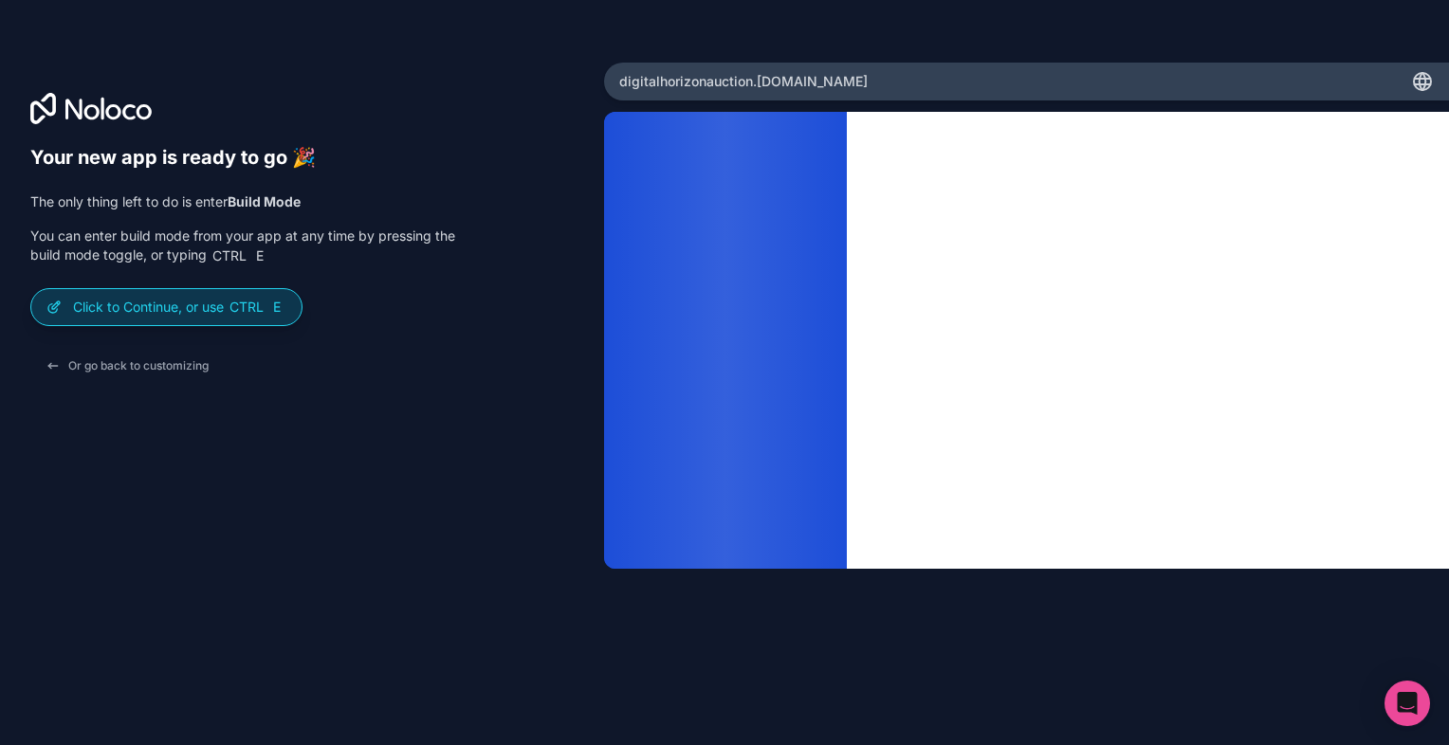
click at [205, 289] on div "Click to Continue, or use Ctrl E" at bounding box center [166, 307] width 270 height 36
click at [205, 291] on div "Click to Continue, or use Ctrl E" at bounding box center [166, 307] width 270 height 36
